Goal: Information Seeking & Learning: Learn about a topic

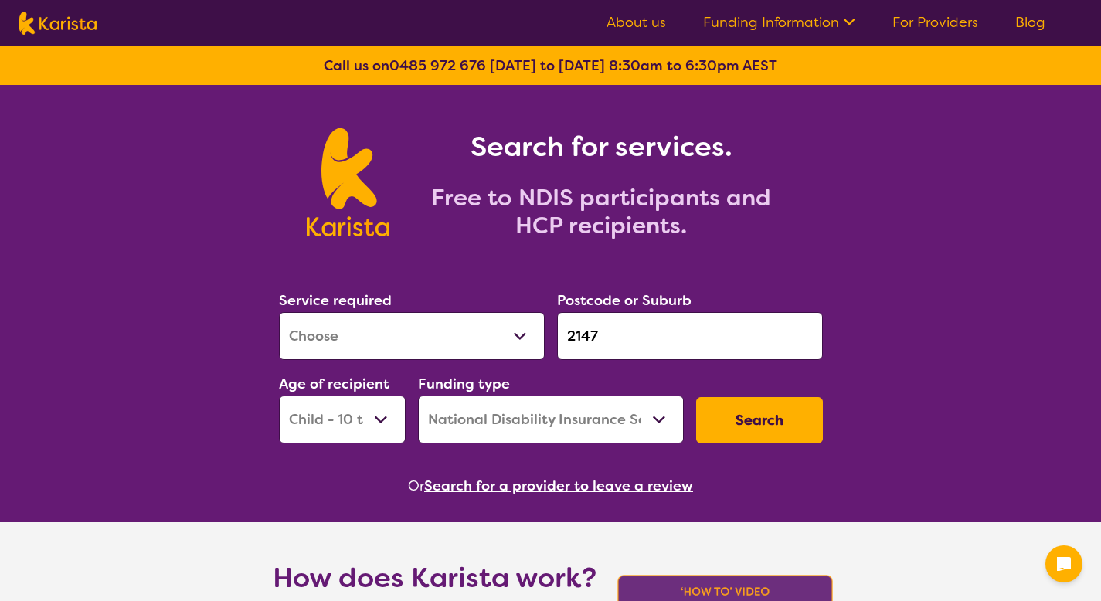
select select "[MEDICAL_DATA]"
select select "CH"
select select "NDIS"
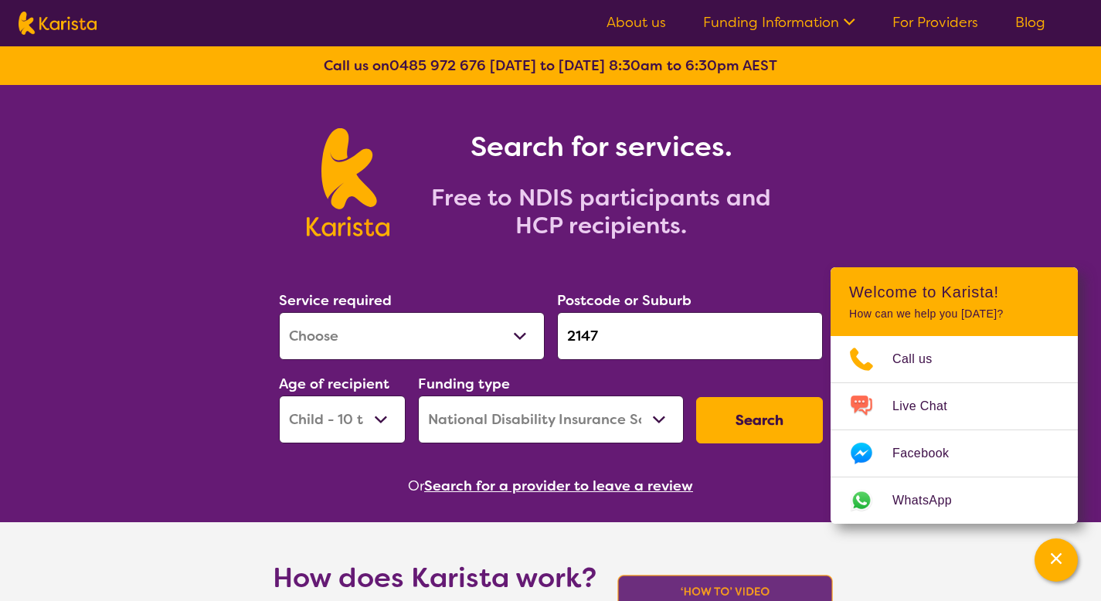
click at [716, 427] on button "Search" at bounding box center [759, 420] width 127 height 46
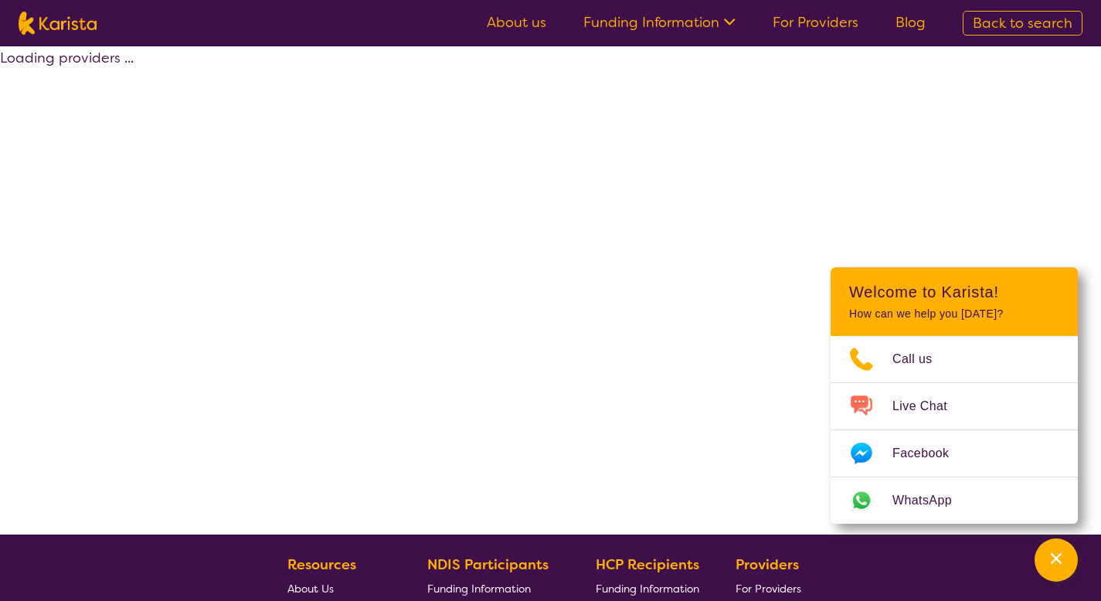
select select "by_score"
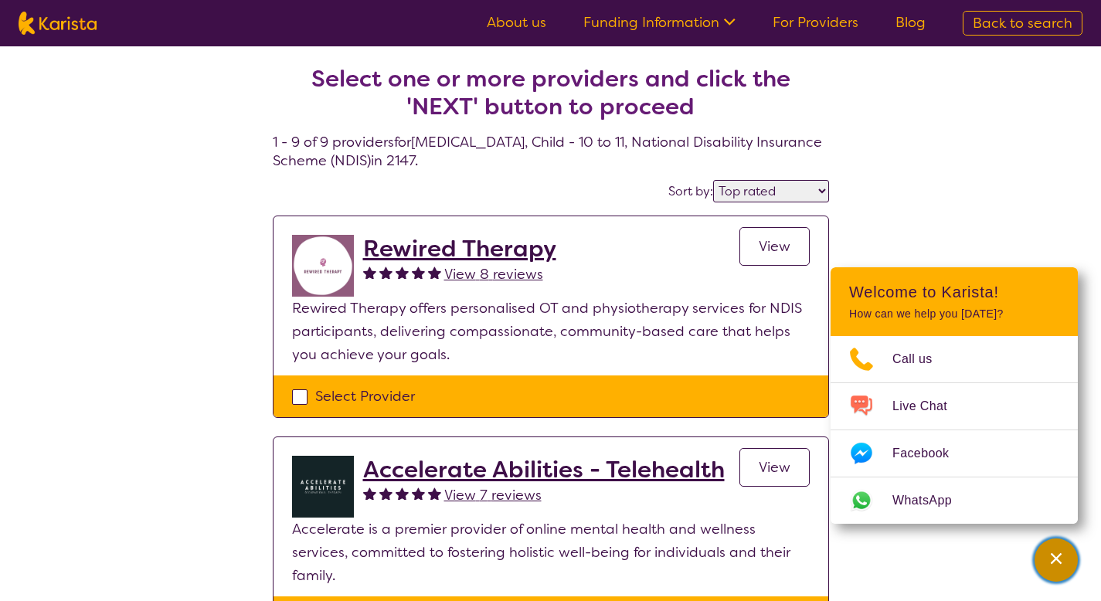
click at [1041, 554] on div "Channel Menu" at bounding box center [1056, 560] width 31 height 34
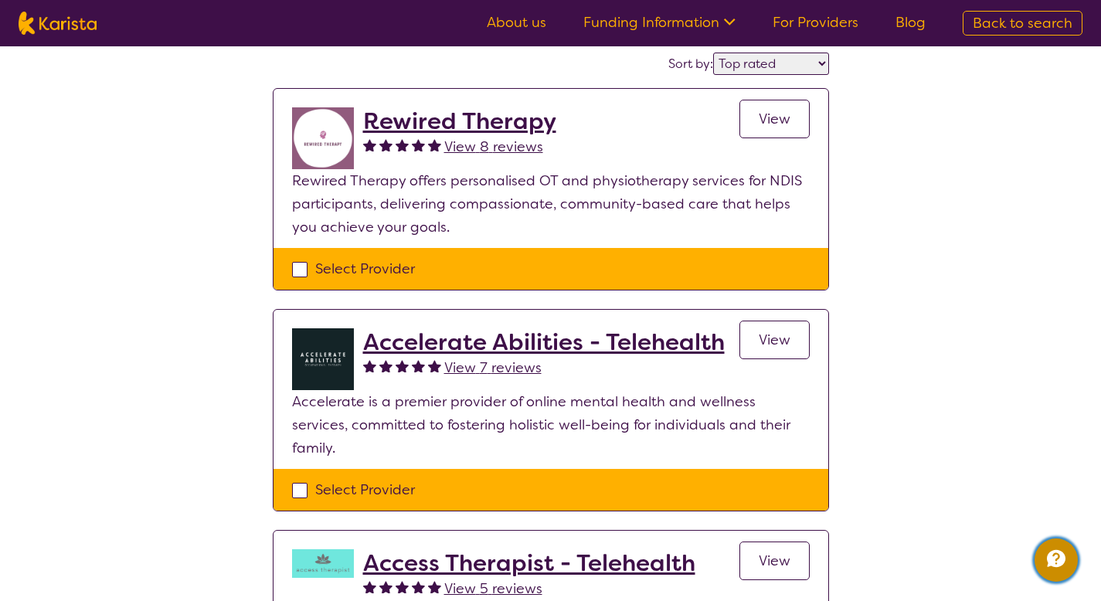
scroll to position [131, 0]
